Goal: Information Seeking & Learning: Learn about a topic

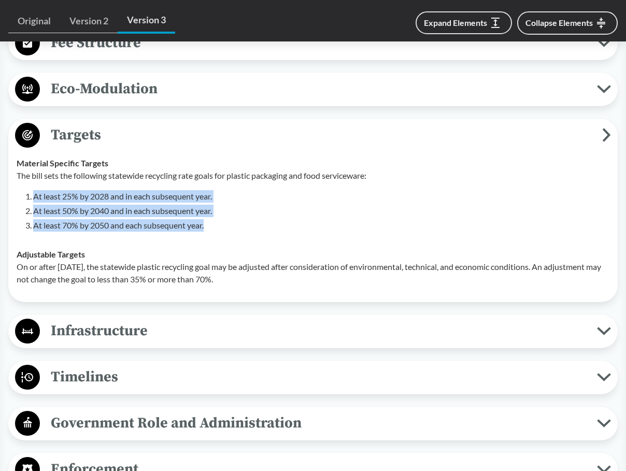
click at [253, 186] on div "The bill sets the following statewide recycling rate goals for plastic packagin…" at bounding box center [313, 200] width 592 height 62
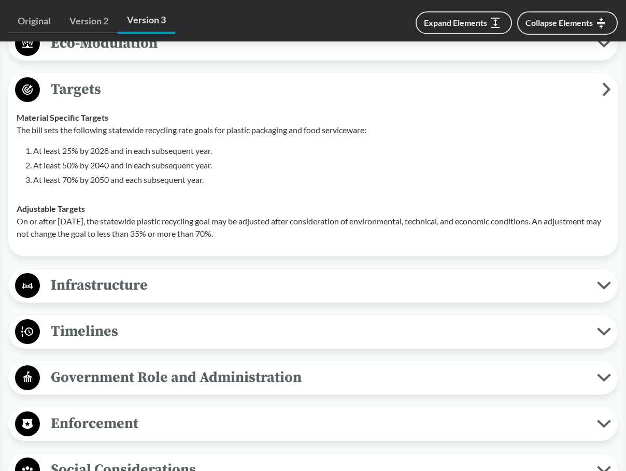
scroll to position [880, 0]
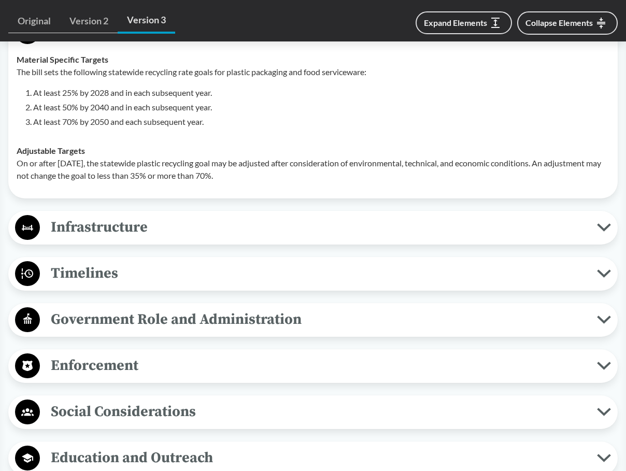
drag, startPoint x: 282, startPoint y: 176, endPoint x: 19, endPoint y: 164, distance: 263.9
click at [19, 164] on p "On or after [DATE], the statewide plastic recycling goal may be adjusted after …" at bounding box center [313, 169] width 592 height 25
click at [305, 216] on span "Infrastructure" at bounding box center [318, 226] width 557 height 23
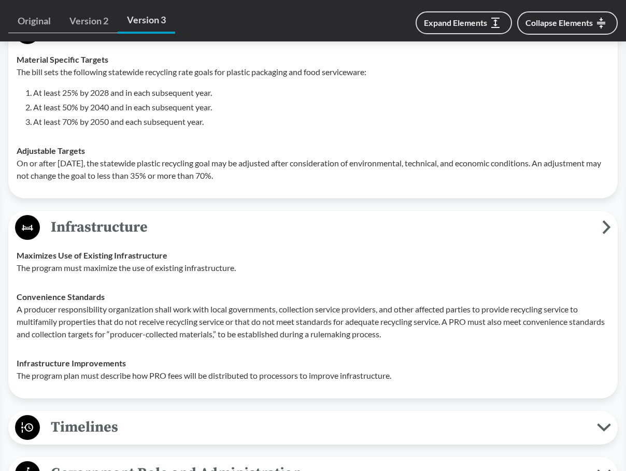
click at [439, 236] on span "Infrastructure" at bounding box center [321, 226] width 562 height 23
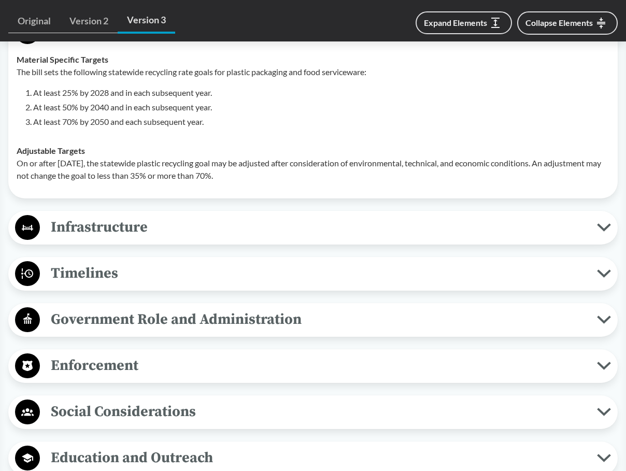
click at [201, 277] on span "Timelines" at bounding box center [318, 272] width 557 height 23
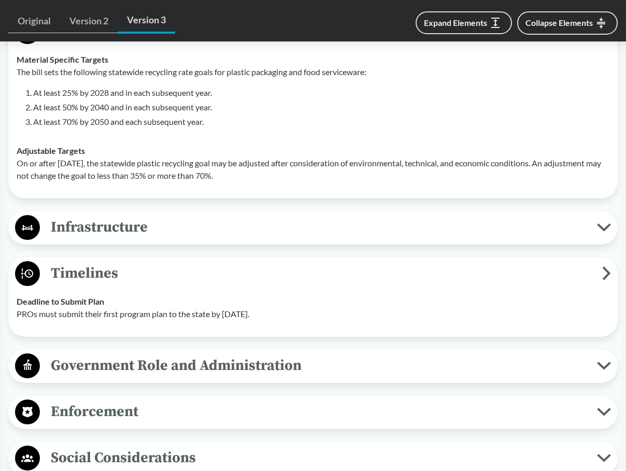
drag, startPoint x: 289, startPoint y: 313, endPoint x: 17, endPoint y: 322, distance: 272.5
click at [17, 322] on td "Deadline to Submit Plan PROs must submit their first program plan to the state …" at bounding box center [313, 307] width 602 height 41
copy p "PROs must submit their first program plan to the state by [DATE]."
click at [146, 361] on span "Government Role and Administration" at bounding box center [318, 365] width 557 height 23
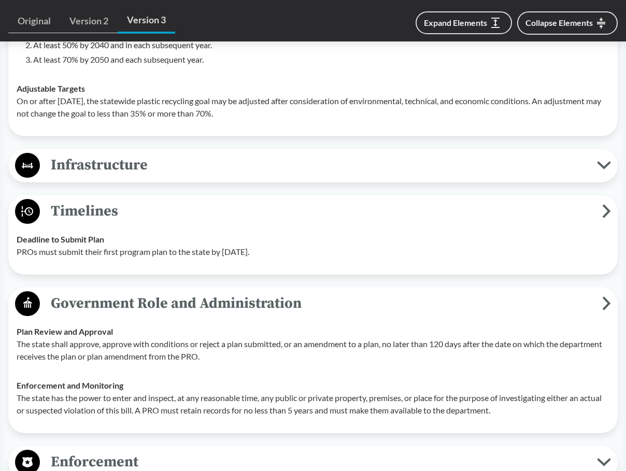
scroll to position [1087, 0]
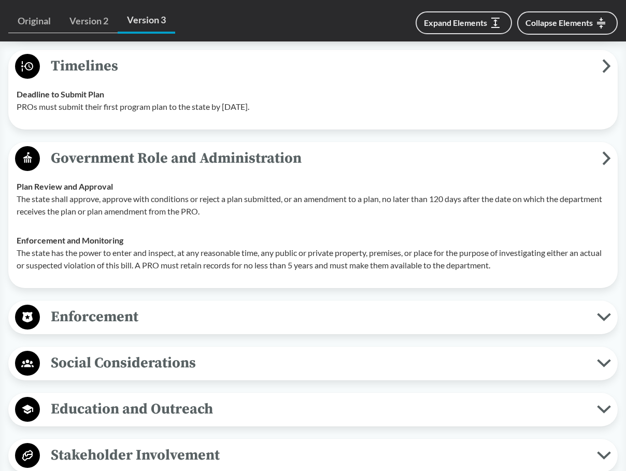
click at [172, 165] on span "Government Role and Administration" at bounding box center [321, 158] width 562 height 23
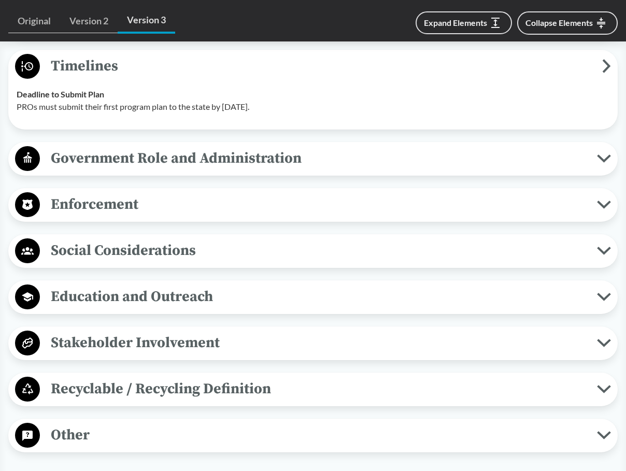
click at [157, 220] on div "Enforcement Reporting Requirements No later than [DATE] of each year, a PRO mus…" at bounding box center [312, 205] width 609 height 34
click at [155, 210] on span "Enforcement" at bounding box center [318, 204] width 557 height 23
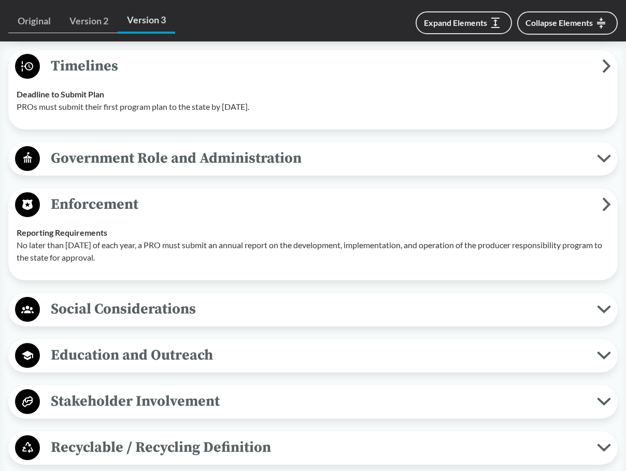
click at [155, 210] on span "Enforcement" at bounding box center [321, 204] width 562 height 23
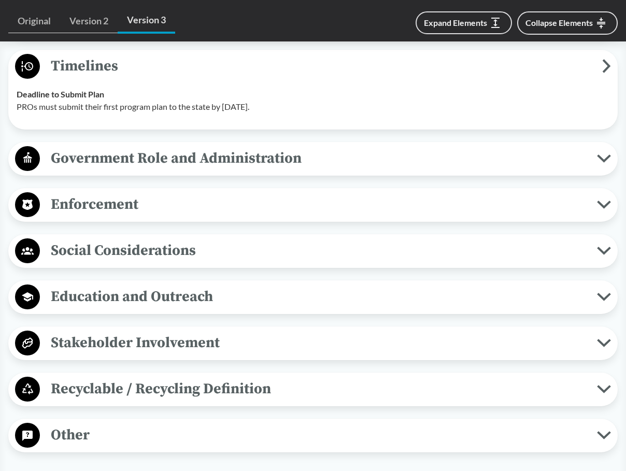
click at [202, 390] on span "Recyclable / Recycling Definition" at bounding box center [318, 388] width 557 height 23
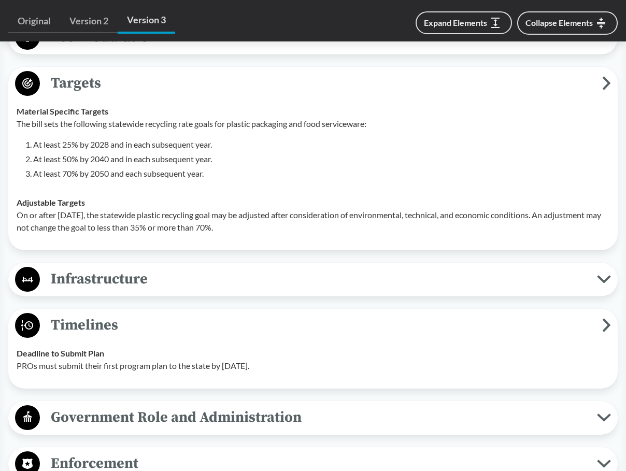
scroll to position [673, 0]
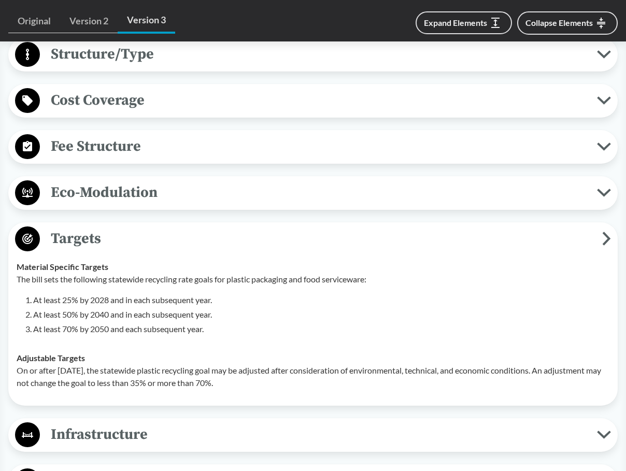
click at [153, 150] on span "Fee Structure" at bounding box center [318, 146] width 557 height 23
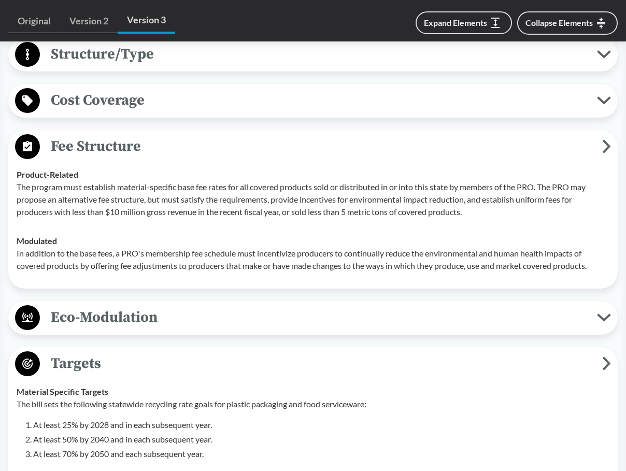
click at [153, 150] on span "Fee Structure" at bounding box center [321, 146] width 562 height 23
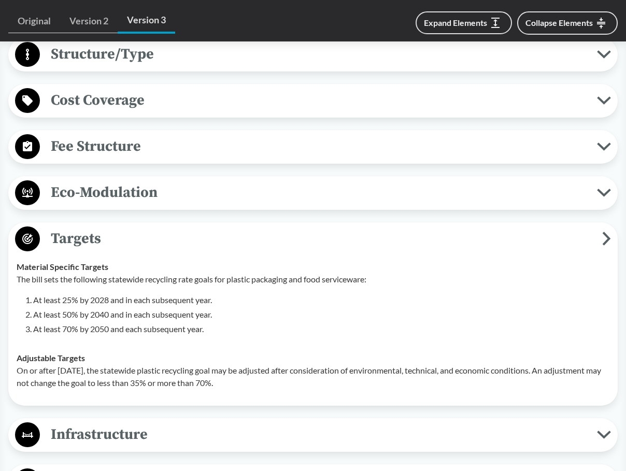
click at [148, 189] on span "Eco-Modulation" at bounding box center [318, 192] width 557 height 23
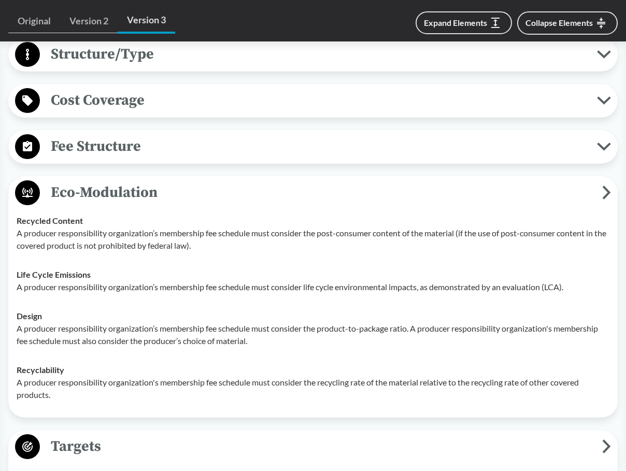
click at [148, 189] on span "Eco-Modulation" at bounding box center [321, 192] width 562 height 23
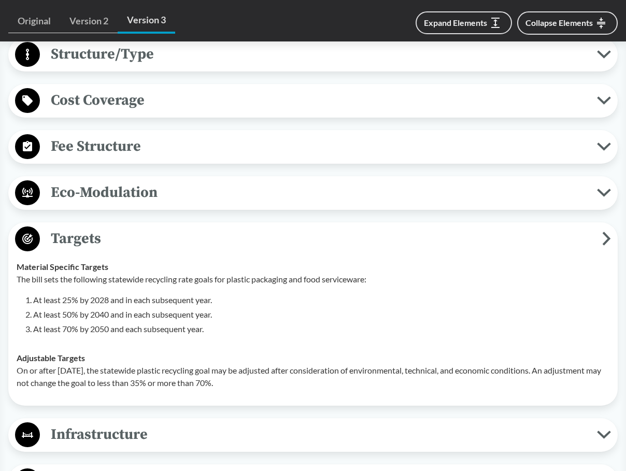
click at [127, 54] on span "Structure/Type" at bounding box center [318, 53] width 557 height 23
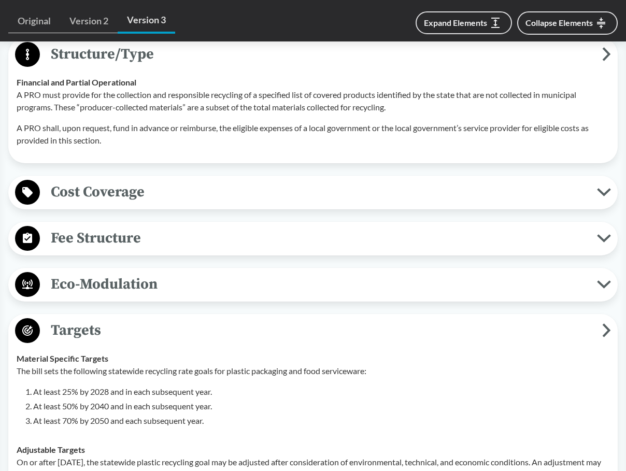
click at [127, 54] on span "Structure/Type" at bounding box center [321, 53] width 562 height 23
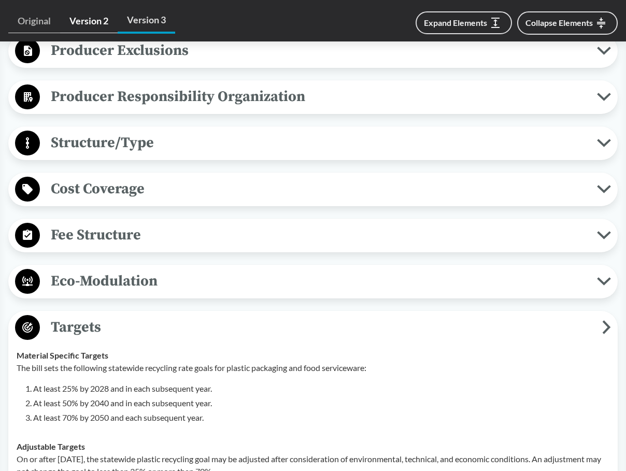
scroll to position [518, 0]
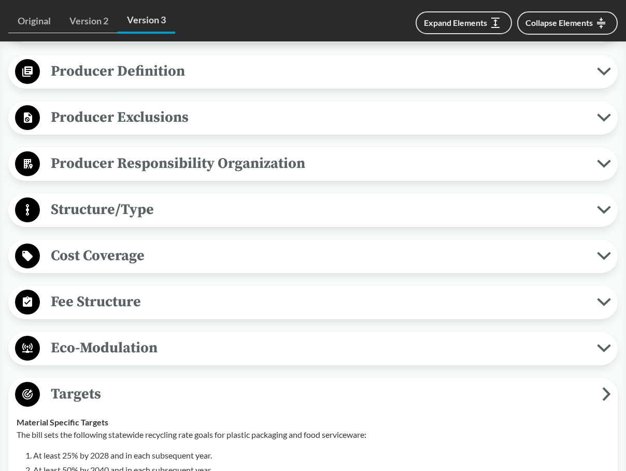
click at [102, 117] on span "Producer Exclusions" at bounding box center [318, 117] width 557 height 23
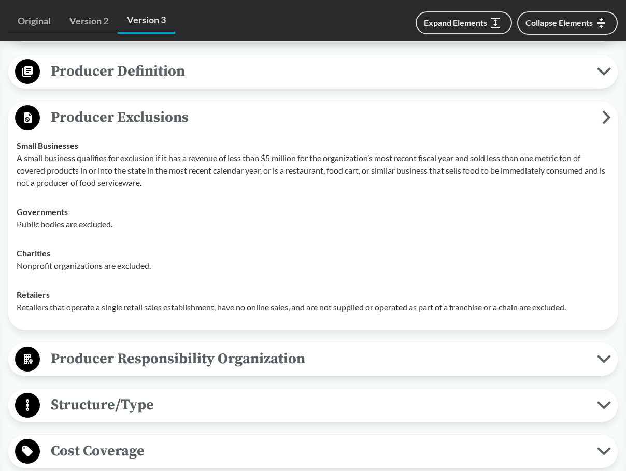
click at [102, 117] on span "Producer Exclusions" at bounding box center [321, 117] width 562 height 23
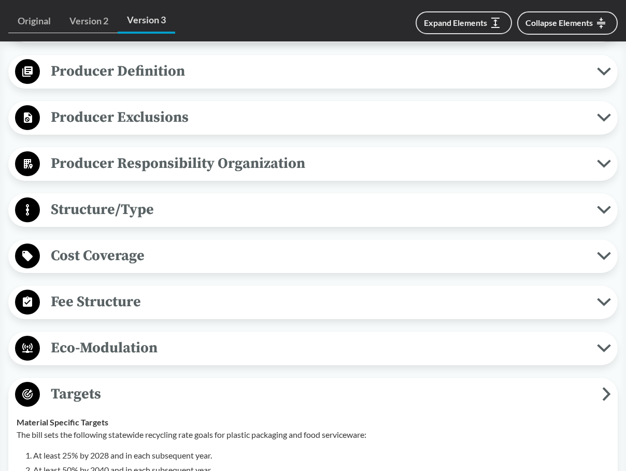
click at [124, 68] on span "Producer Definition" at bounding box center [318, 71] width 557 height 23
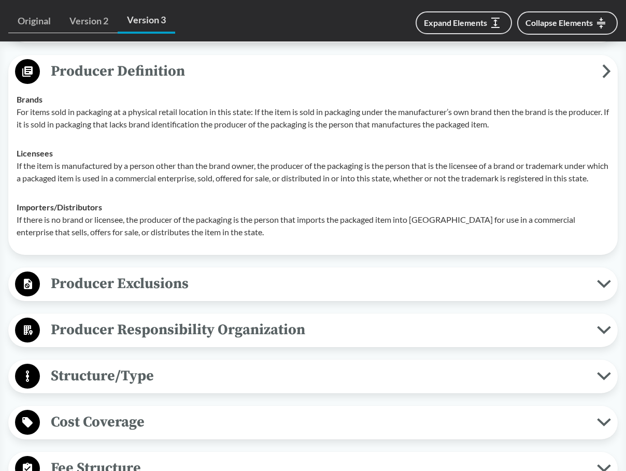
click at [124, 69] on span "Producer Definition" at bounding box center [321, 71] width 562 height 23
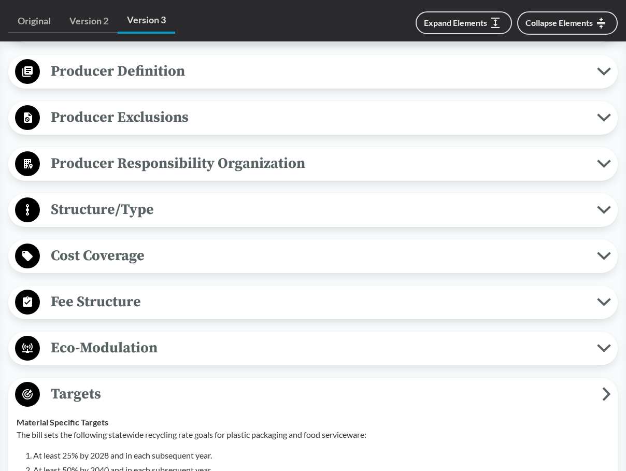
click at [152, 165] on span "Producer Responsibility Organization" at bounding box center [318, 163] width 557 height 23
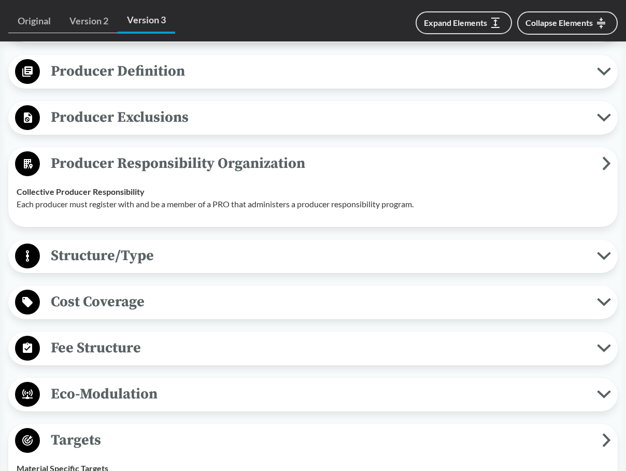
click at [152, 186] on td "Collective Producer Responsibility Each producer must register with and be a me…" at bounding box center [313, 197] width 602 height 41
click at [156, 176] on button "Producer Responsibility Organization" at bounding box center [313, 164] width 602 height 26
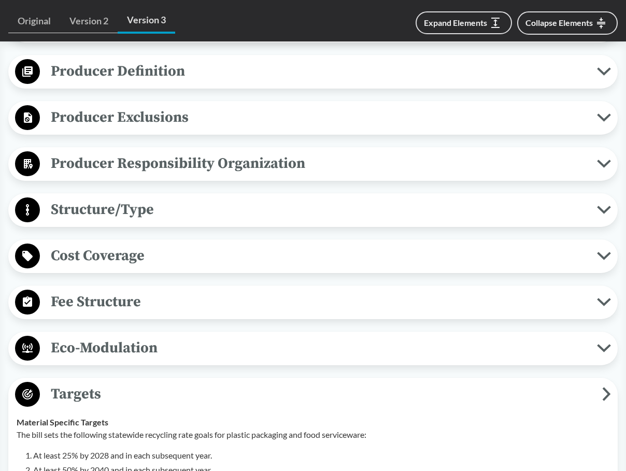
click at [157, 220] on span "Structure/Type" at bounding box center [318, 209] width 557 height 23
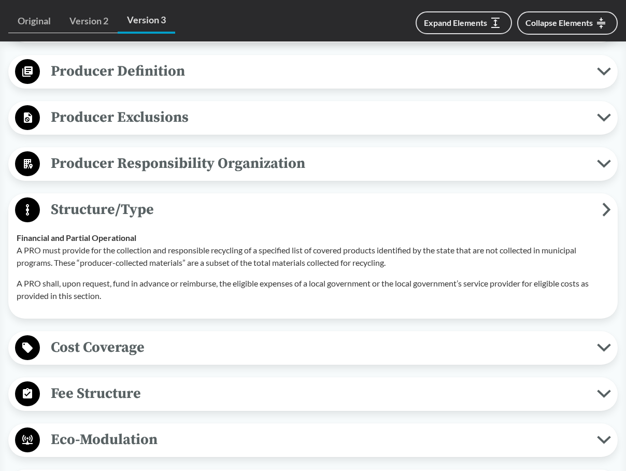
click at [157, 221] on span "Structure/Type" at bounding box center [321, 209] width 562 height 23
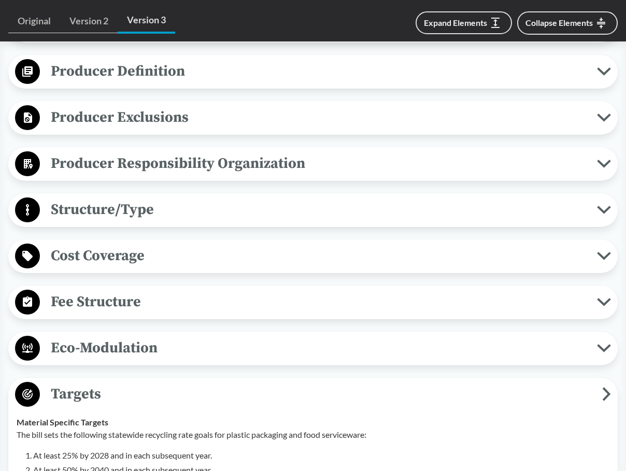
click at [188, 262] on span "Cost Coverage" at bounding box center [318, 255] width 557 height 23
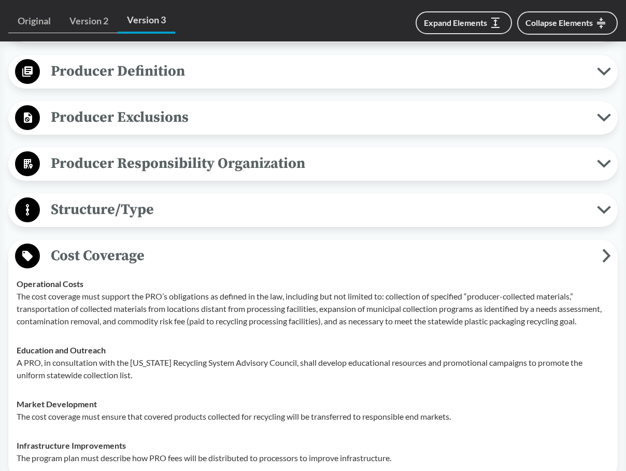
scroll to position [621, 0]
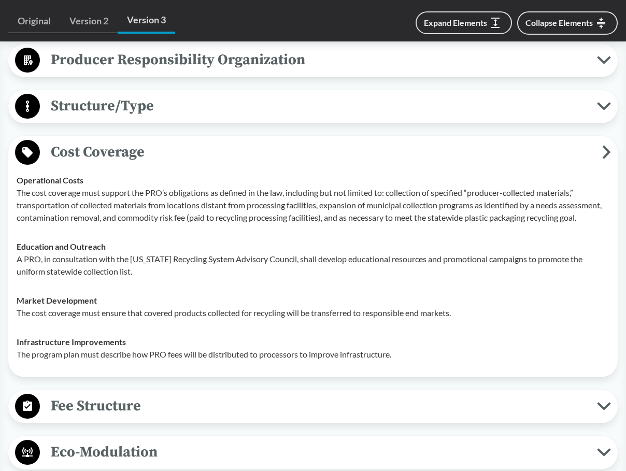
click at [51, 151] on span "Cost Coverage" at bounding box center [321, 151] width 562 height 23
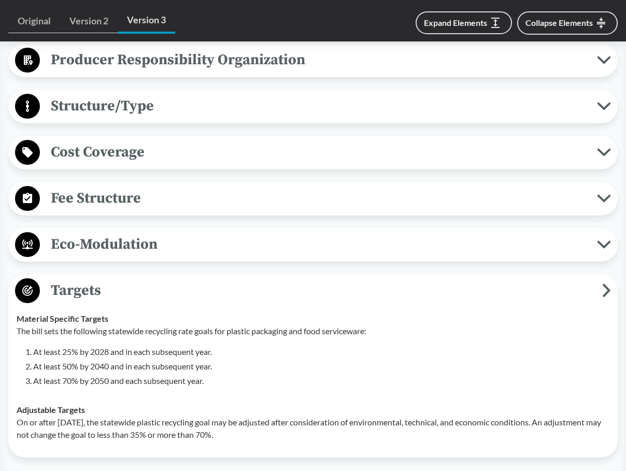
click at [136, 204] on span "Fee Structure" at bounding box center [318, 197] width 557 height 23
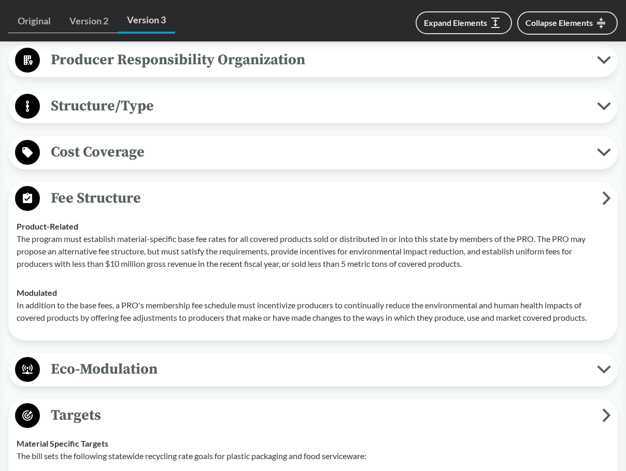
click at [116, 208] on span "Fee Structure" at bounding box center [321, 197] width 562 height 23
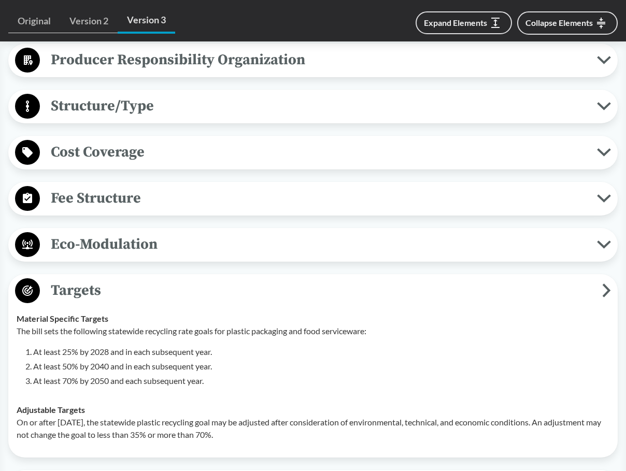
click at [129, 242] on span "Eco-Modulation" at bounding box center [318, 243] width 557 height 23
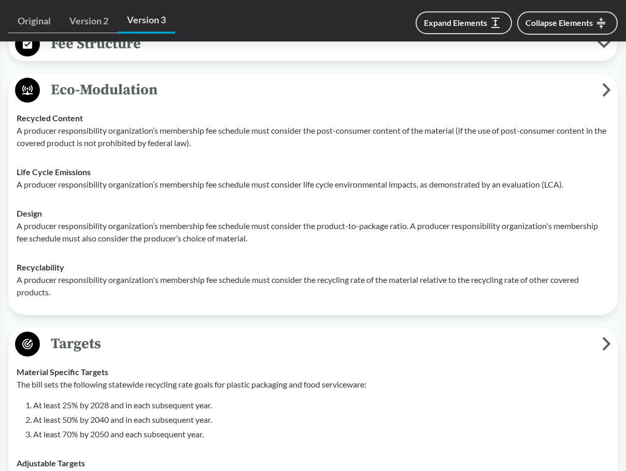
scroll to position [777, 0]
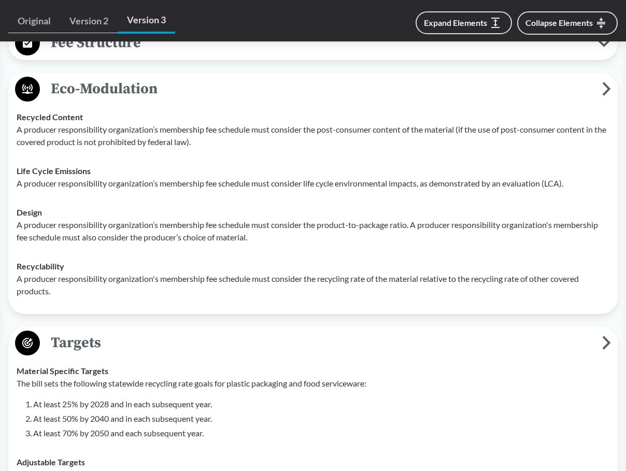
click at [149, 99] on span "Eco-Modulation" at bounding box center [321, 88] width 562 height 23
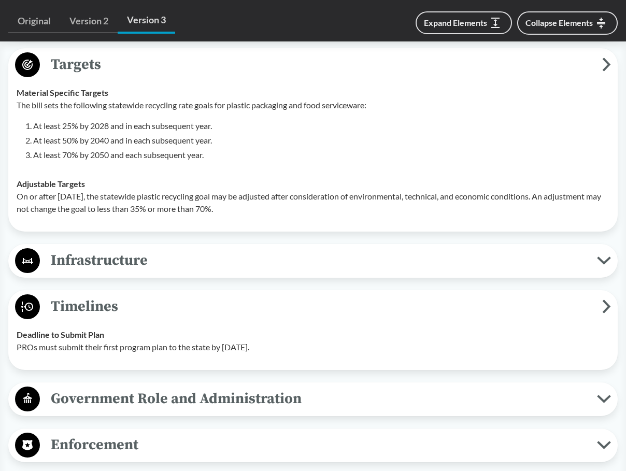
scroll to position [932, 0]
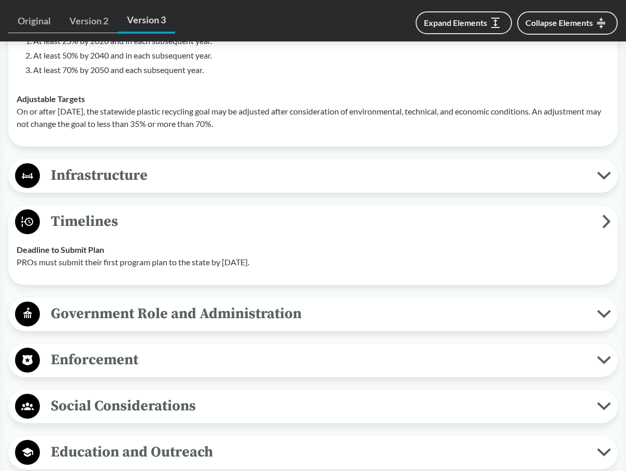
click at [158, 177] on span "Infrastructure" at bounding box center [318, 175] width 557 height 23
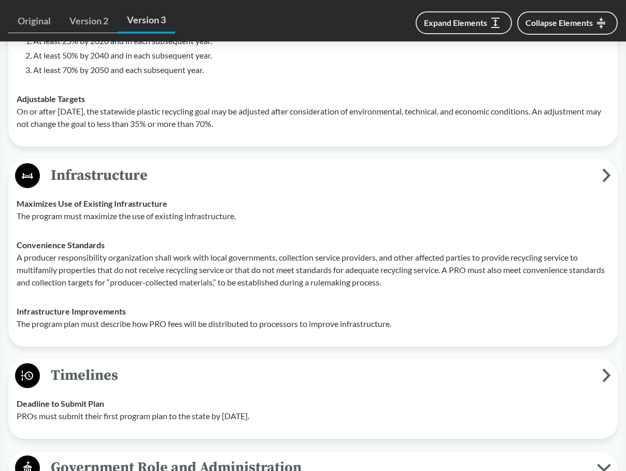
drag, startPoint x: 158, startPoint y: 177, endPoint x: 154, endPoint y: 192, distance: 15.4
click at [155, 186] on span "Infrastructure" at bounding box center [321, 175] width 562 height 23
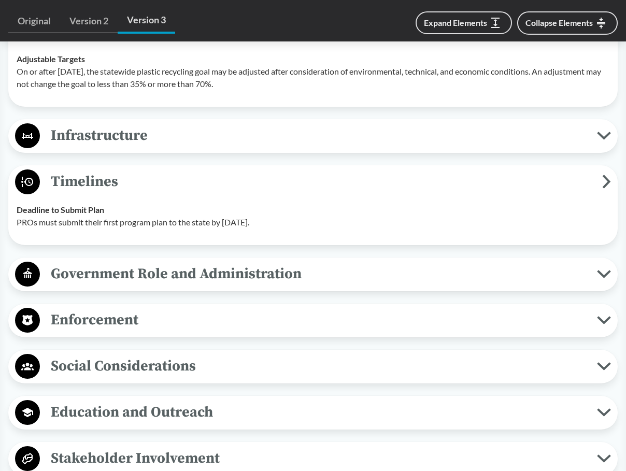
scroll to position [1139, 0]
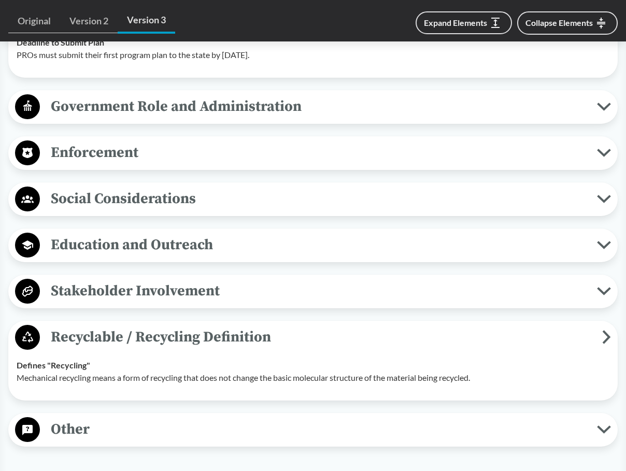
click at [135, 151] on span "Enforcement" at bounding box center [318, 152] width 557 height 23
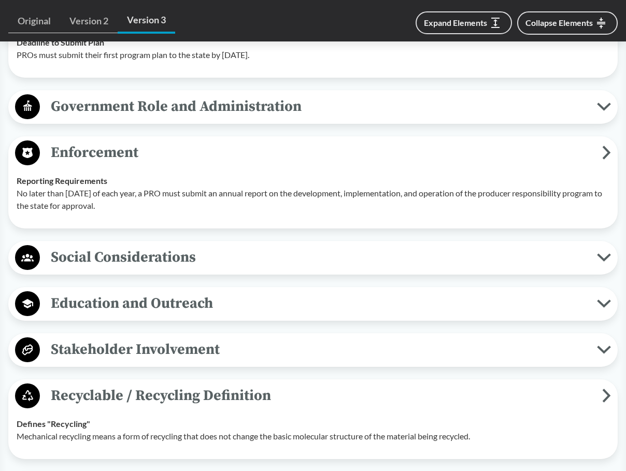
click at [136, 151] on span "Enforcement" at bounding box center [321, 152] width 562 height 23
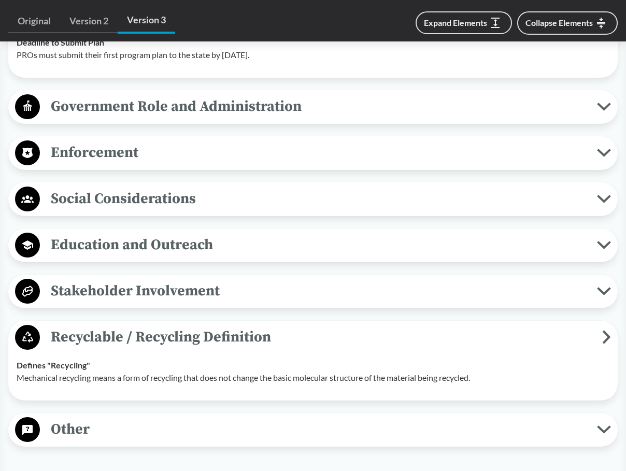
click at [136, 109] on span "Government Role and Administration" at bounding box center [318, 106] width 557 height 23
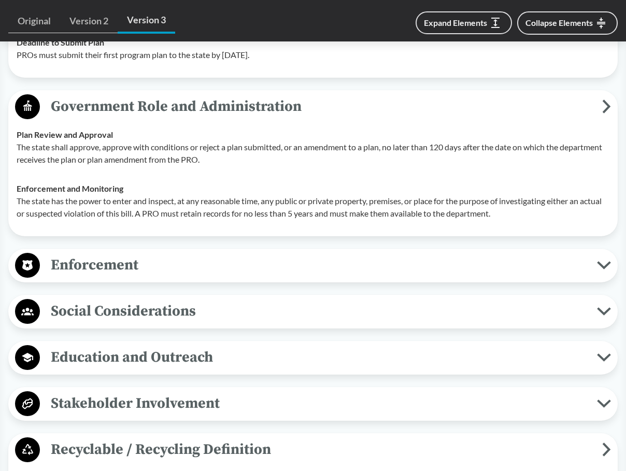
click at [136, 109] on span "Government Role and Administration" at bounding box center [321, 106] width 562 height 23
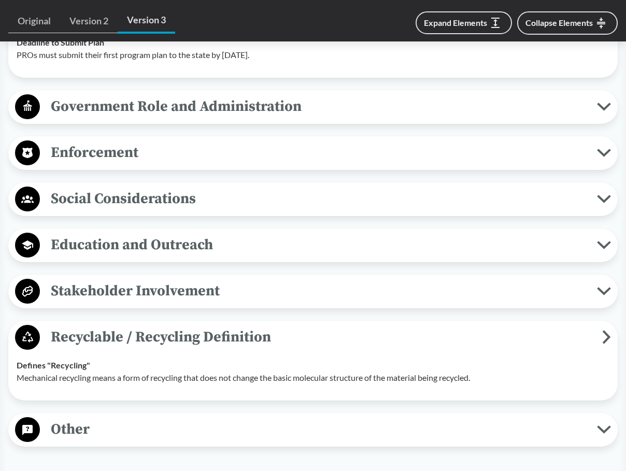
click at [136, 205] on span "Social Considerations" at bounding box center [318, 198] width 557 height 23
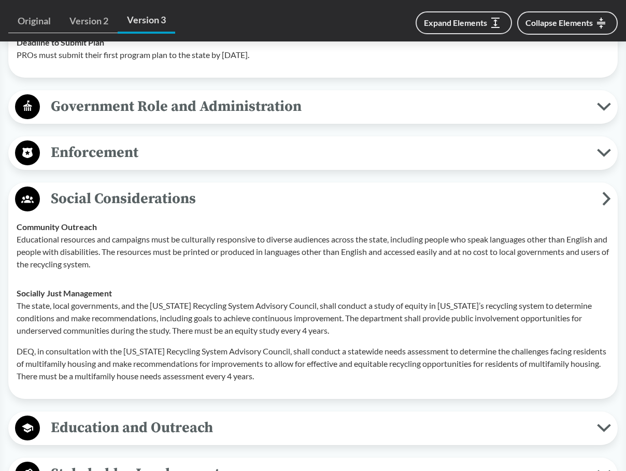
click at [119, 218] on td "Community Outreach Educational resources and campaigns must be culturally respo…" at bounding box center [313, 245] width 602 height 66
click at [189, 212] on td "Community Outreach Educational resources and campaigns must be culturally respo…" at bounding box center [313, 245] width 602 height 66
click at [195, 196] on span "Social Considerations" at bounding box center [321, 198] width 562 height 23
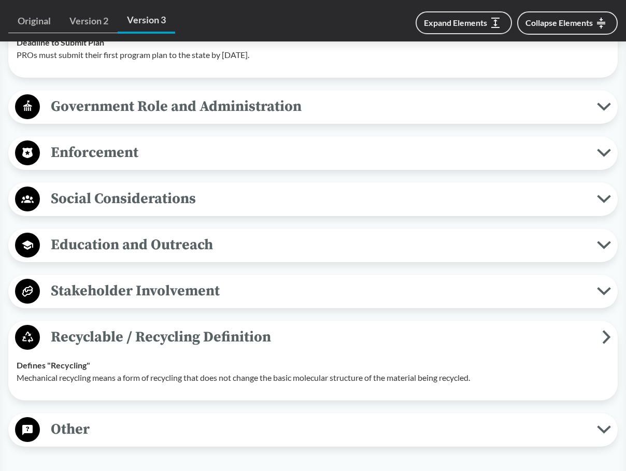
click at [114, 281] on span "Stakeholder Involvement" at bounding box center [318, 290] width 557 height 23
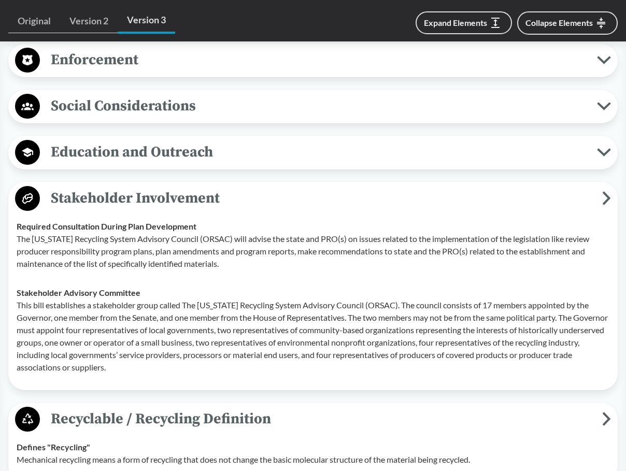
scroll to position [1243, 0]
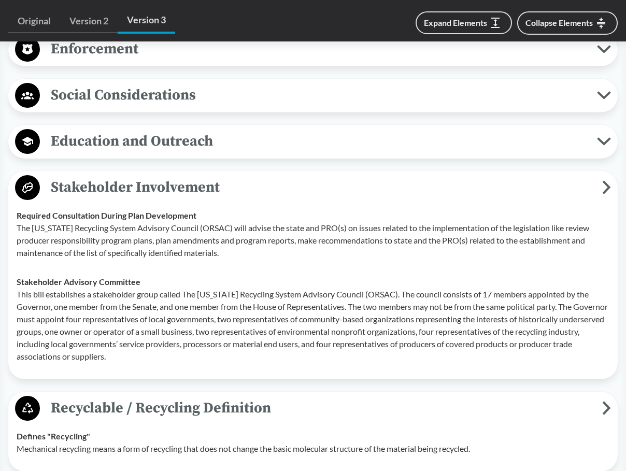
click at [126, 180] on span "Stakeholder Involvement" at bounding box center [321, 187] width 562 height 23
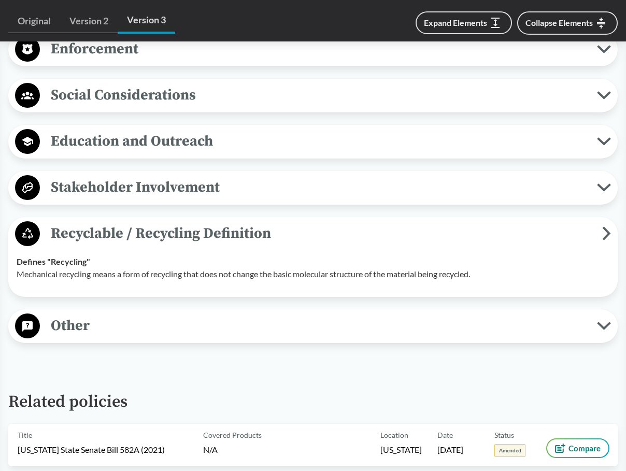
click at [125, 236] on span "Recyclable / Recycling Definition" at bounding box center [321, 233] width 562 height 23
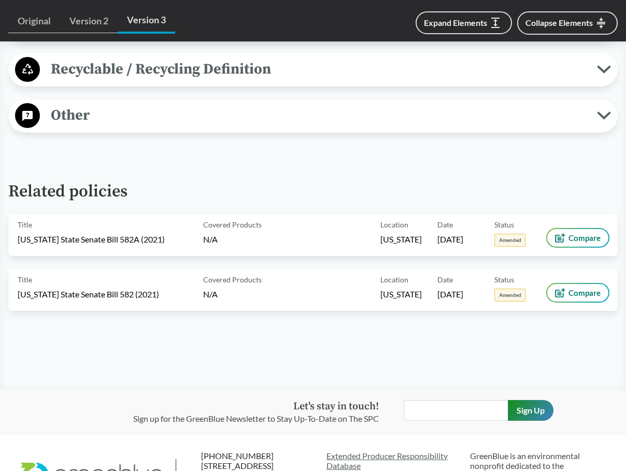
scroll to position [1450, 0]
